Goal: Information Seeking & Learning: Learn about a topic

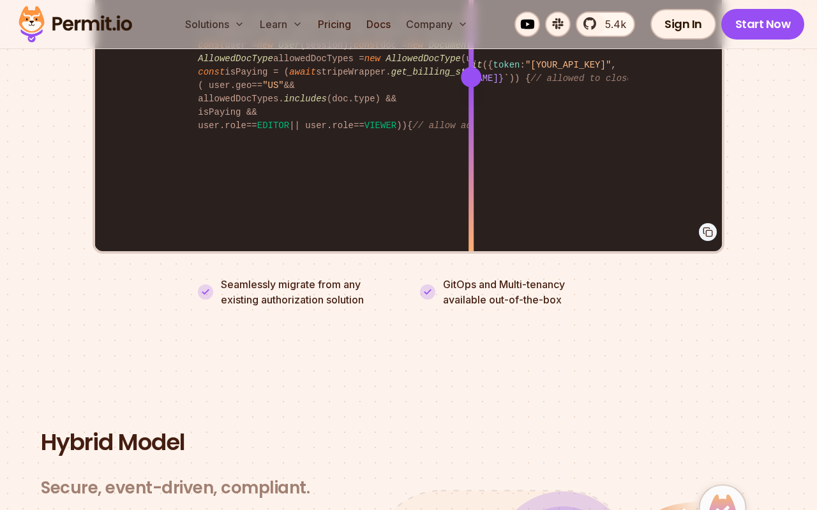
scroll to position [2739, 0]
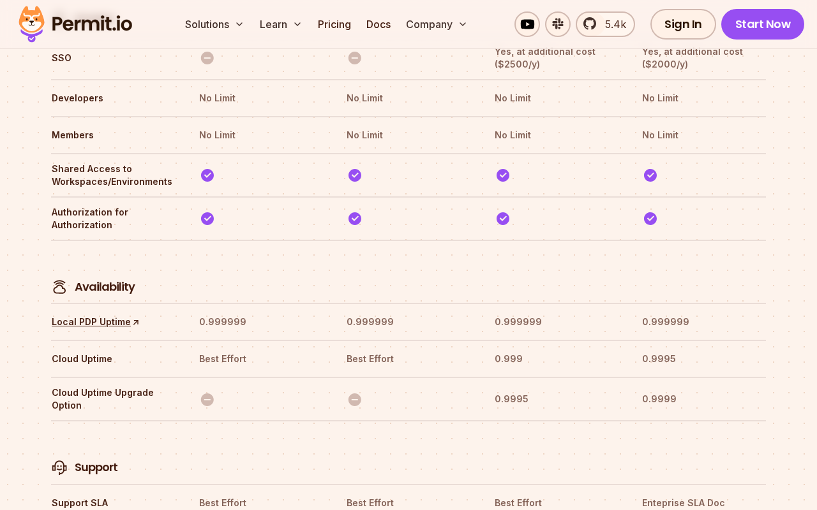
scroll to position [3876, 0]
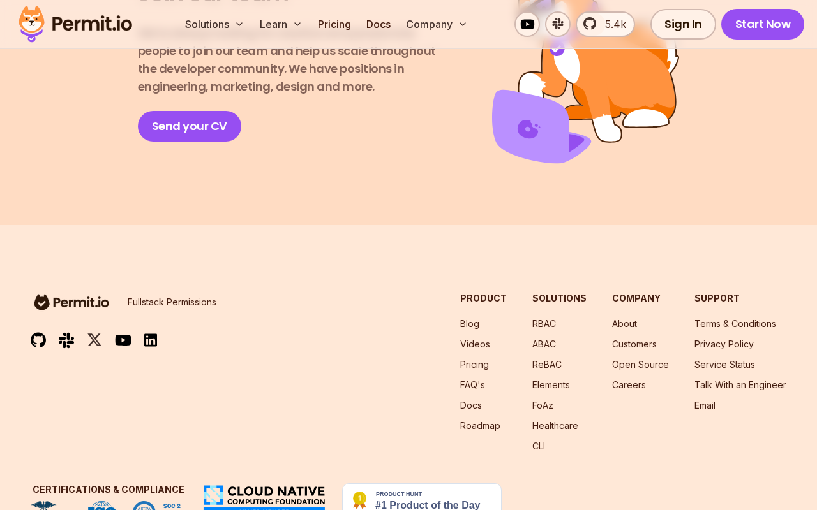
scroll to position [2349, 0]
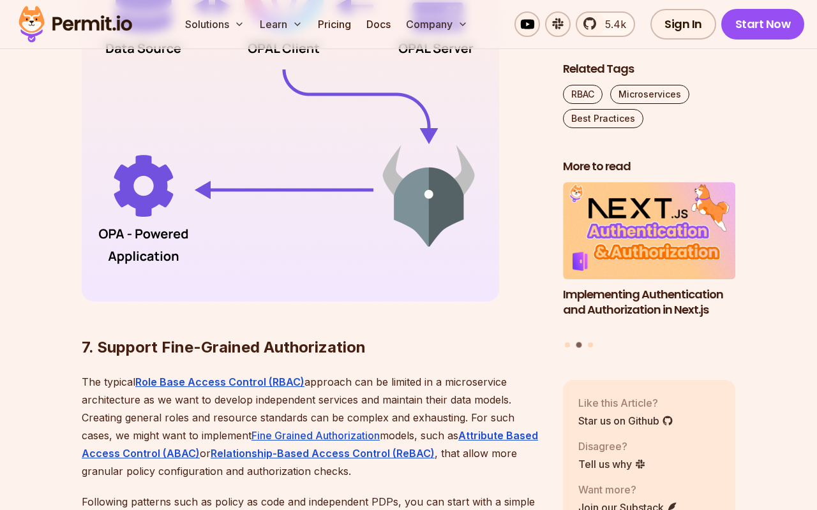
scroll to position [4013, 0]
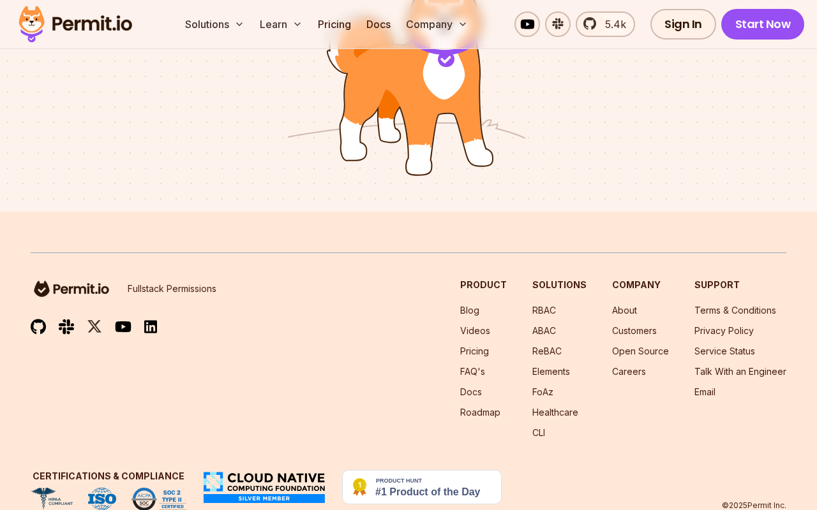
scroll to position [992, 0]
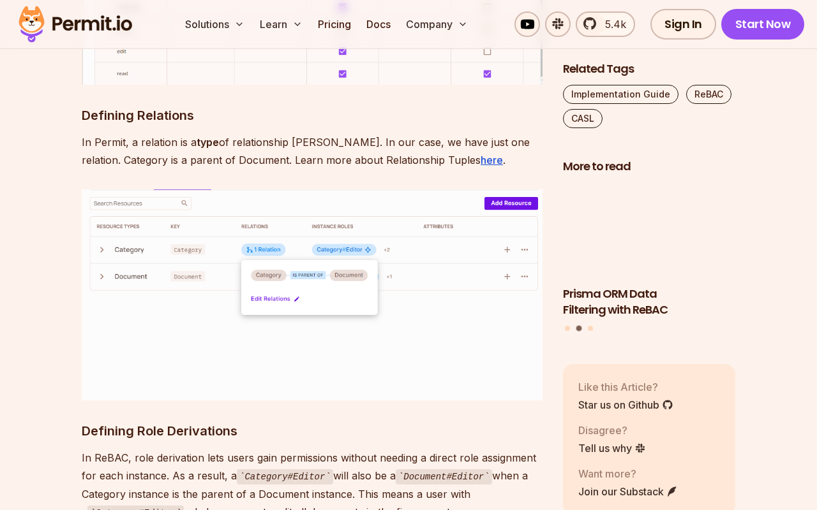
scroll to position [3966, 0]
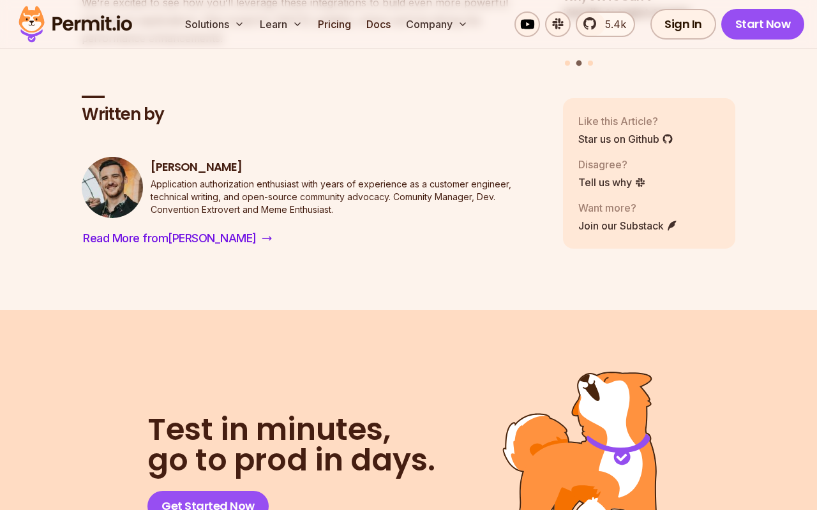
scroll to position [3849, 0]
